Goal: Information Seeking & Learning: Stay updated

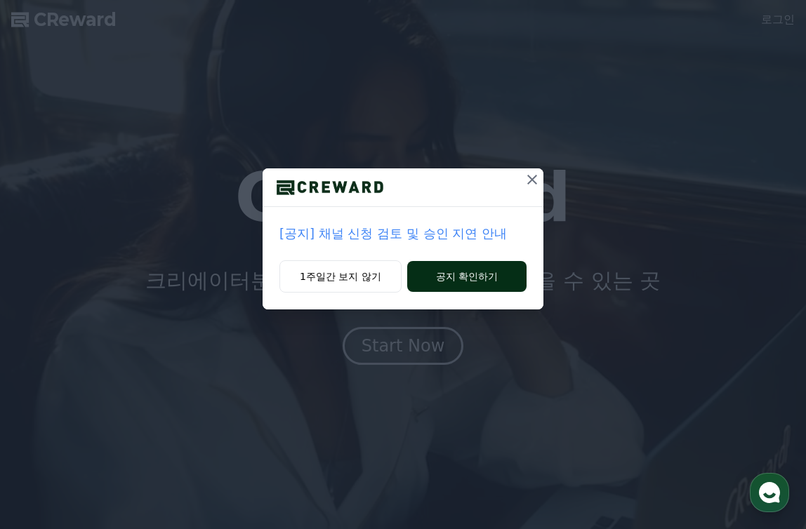
click at [492, 282] on button "공지 확인하기" at bounding box center [466, 276] width 119 height 31
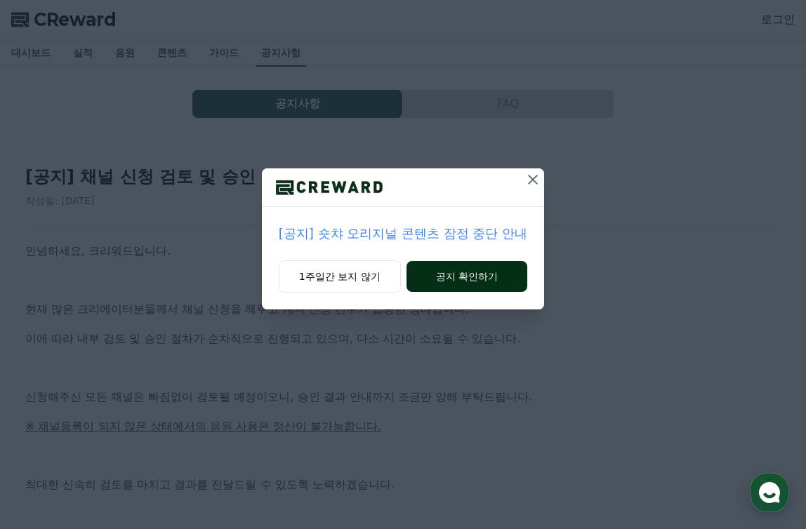
click at [480, 272] on button "공지 확인하기" at bounding box center [467, 276] width 121 height 31
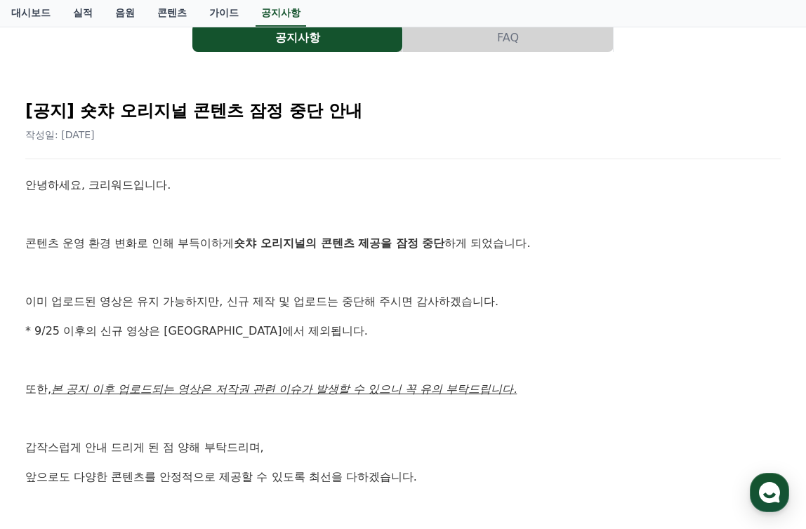
scroll to position [70, 0]
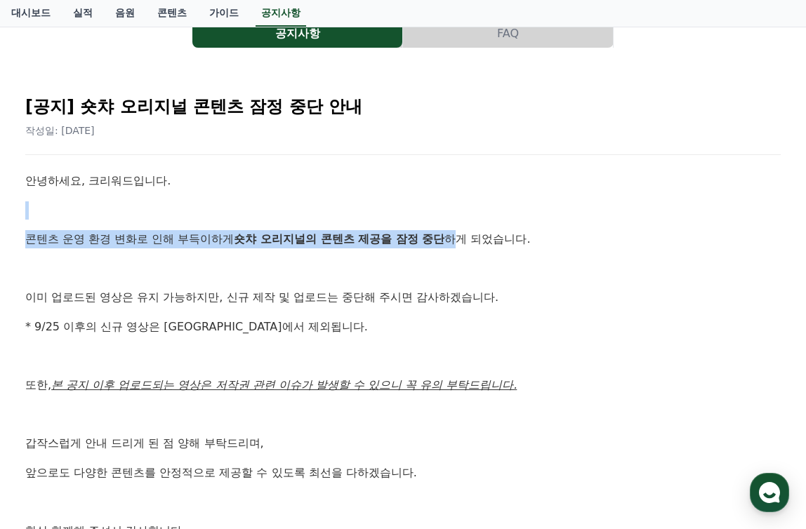
drag, startPoint x: 355, startPoint y: 184, endPoint x: 489, endPoint y: 237, distance: 145.0
click at [468, 236] on div "[공지] 숏챠 오리지널 콘텐츠 잠정 중단 안내 작성일: 2025-09-25 안녕하세요, 크리워드입니다. 콘텐츠 운영 환경 변화로 인해 부득이하…" at bounding box center [402, 347] width 761 height 533
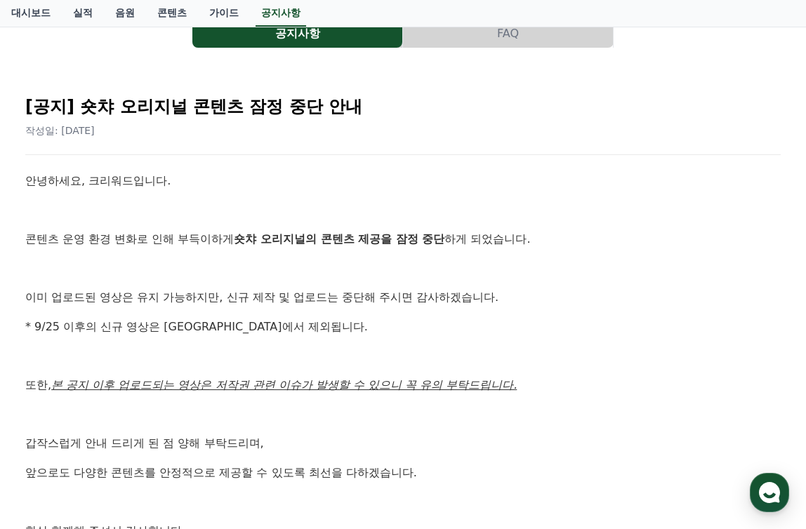
click at [489, 237] on p "콘텐츠 운영 환경 변화로 인해 부득이하게 숏챠 오리지널의 콘텐츠 제공을 잠정 중단 하게 되었습니다." at bounding box center [403, 239] width 756 height 18
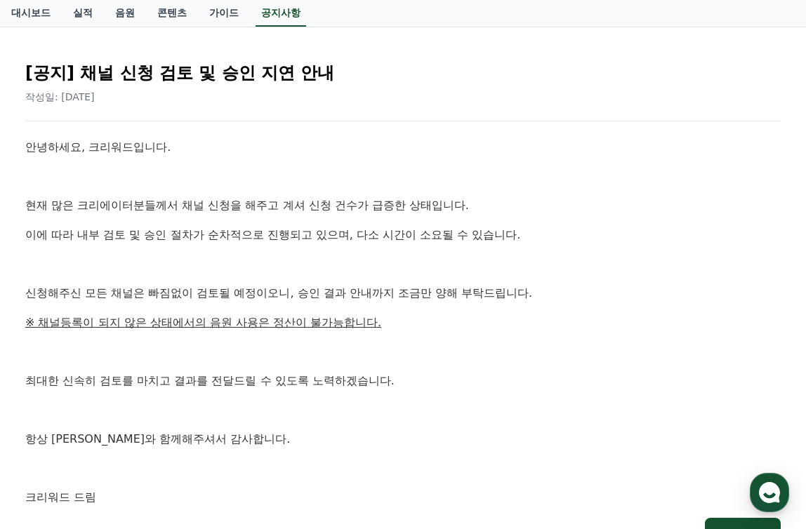
scroll to position [140, 0]
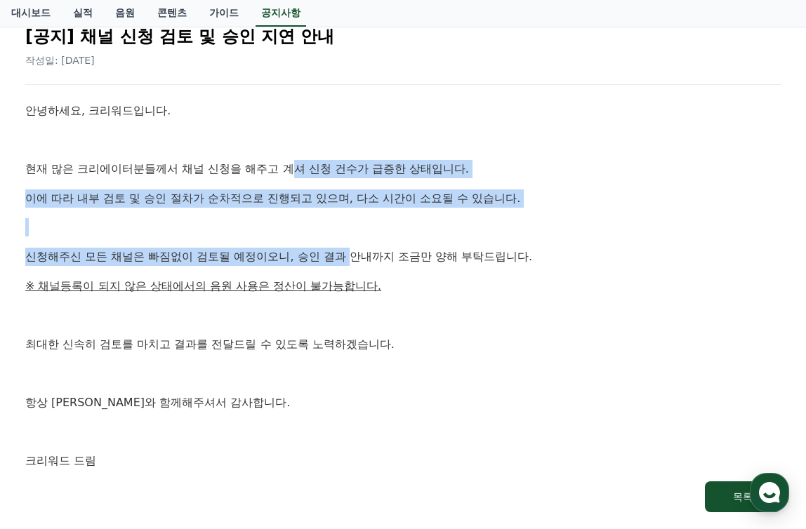
click at [357, 258] on div "안녕하세요, 크리워드입니다. 현재 많은 크리에이터분들께서 채널 신청을 해주고 계셔 신청 건수가 급증한 상태입니다. 이에 따라 내부 검토 및 승…" at bounding box center [403, 286] width 756 height 369
click at [357, 258] on p "신청해주신 모든 채널은 빠짐없이 검토될 예정이오니, 승인 결과 안내까지 조금만 양해 부탁드립니다." at bounding box center [403, 257] width 756 height 18
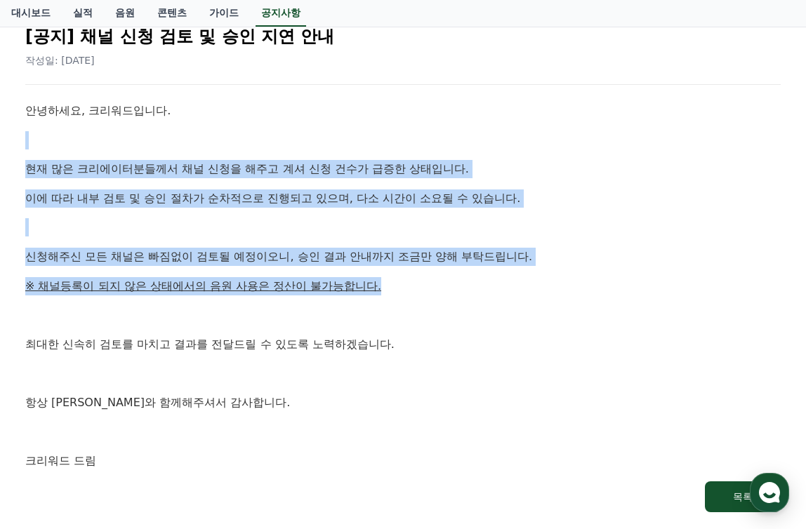
drag, startPoint x: 408, startPoint y: 140, endPoint x: 428, endPoint y: 294, distance: 154.3
click at [428, 294] on div "안녕하세요, 크리워드입니다. 현재 많은 크리에이터분들께서 채널 신청을 해주고 계셔 신청 건수가 급증한 상태입니다. 이에 따라 내부 검토 및 승…" at bounding box center [403, 286] width 756 height 369
click at [428, 294] on p "※ 채널등록이 되지 않은 상태에서의 음원 사용은 정산이 불가능합니다." at bounding box center [403, 286] width 756 height 18
drag, startPoint x: 428, startPoint y: 294, endPoint x: 407, endPoint y: 141, distance: 153.8
click at [407, 144] on div "안녕하세요, 크리워드입니다. 현재 많은 크리에이터분들께서 채널 신청을 해주고 계셔 신청 건수가 급증한 상태입니다. 이에 따라 내부 검토 및 승…" at bounding box center [403, 286] width 756 height 369
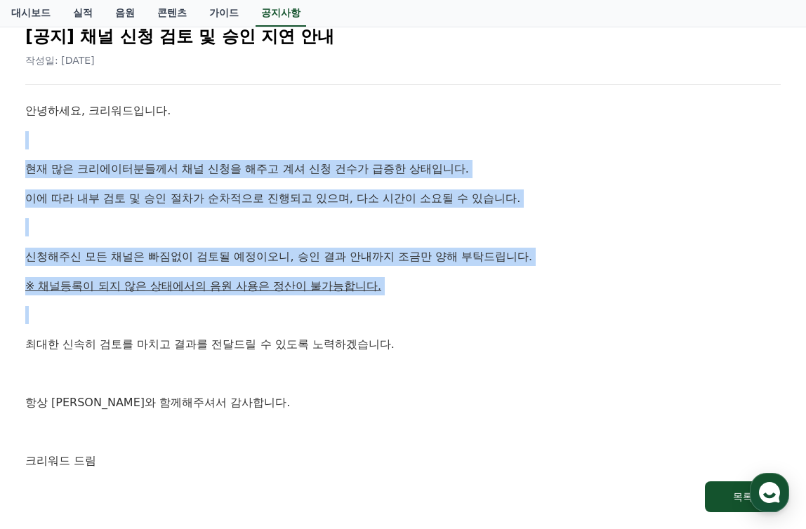
click at [407, 139] on p at bounding box center [403, 140] width 756 height 18
drag, startPoint x: 407, startPoint y: 139, endPoint x: 416, endPoint y: 280, distance: 141.4
click at [416, 280] on div "안녕하세요, 크리워드입니다. 현재 많은 크리에이터분들께서 채널 신청을 해주고 계셔 신청 건수가 급증한 상태입니다. 이에 따라 내부 검토 및 승…" at bounding box center [403, 286] width 756 height 369
click at [416, 280] on p "※ 채널등록이 되지 않은 상태에서의 음원 사용은 정산이 불가능합니다." at bounding box center [403, 286] width 756 height 18
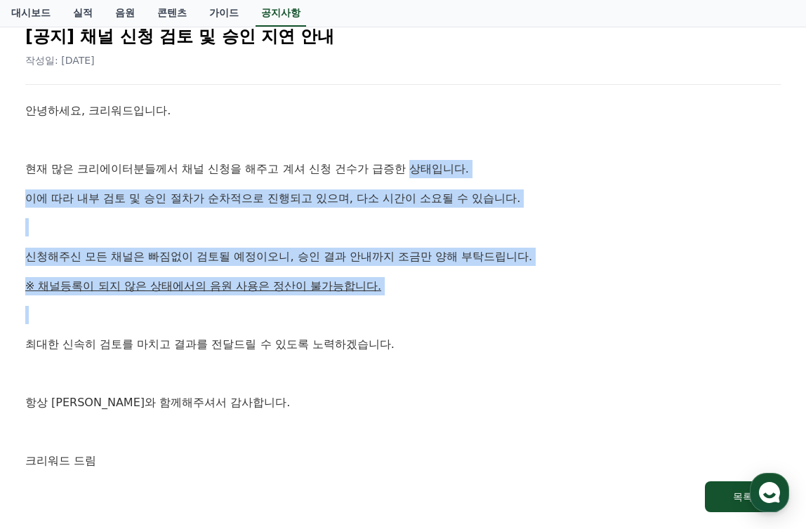
drag, startPoint x: 416, startPoint y: 280, endPoint x: 412, endPoint y: 154, distance: 125.7
click at [412, 159] on div "안녕하세요, 크리워드입니다. 현재 많은 크리에이터분들께서 채널 신청을 해주고 계셔 신청 건수가 급증한 상태입니다. 이에 따라 내부 검토 및 승…" at bounding box center [403, 286] width 756 height 369
click at [412, 154] on div "안녕하세요, 크리워드입니다. 현재 많은 크리에이터분들께서 채널 신청을 해주고 계셔 신청 건수가 급증한 상태입니다. 이에 따라 내부 검토 및 승…" at bounding box center [403, 286] width 756 height 369
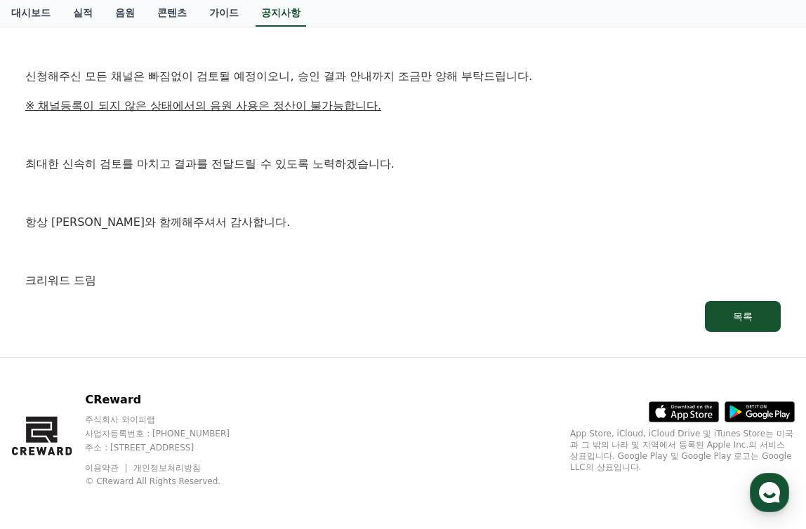
scroll to position [324, 0]
